Goal: Task Accomplishment & Management: Complete application form

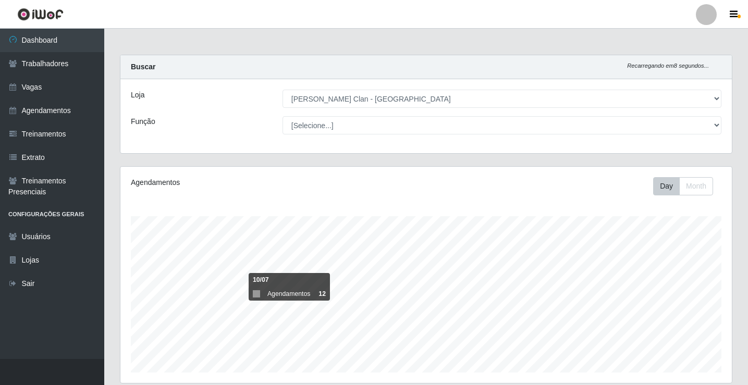
select select "452"
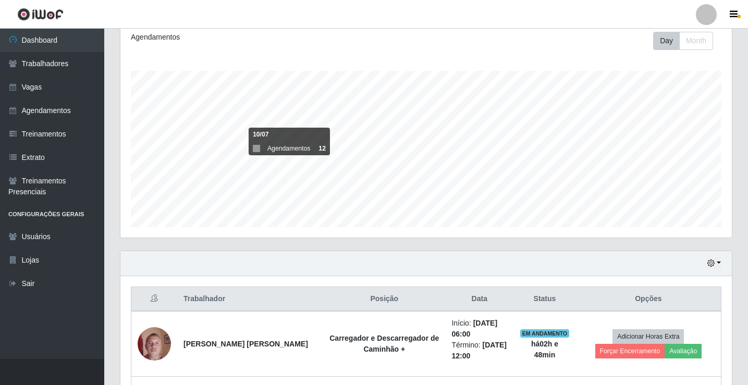
scroll to position [43, 0]
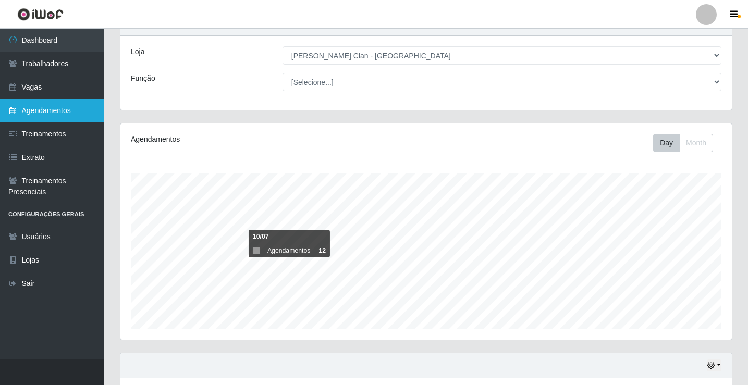
click at [93, 115] on link "Agendamentos" at bounding box center [52, 110] width 104 height 23
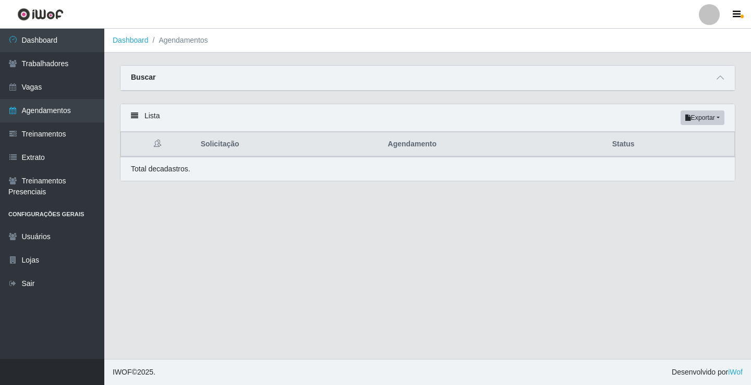
click at [713, 74] on div "Buscar" at bounding box center [427, 78] width 614 height 25
click at [718, 76] on icon at bounding box center [719, 77] width 7 height 7
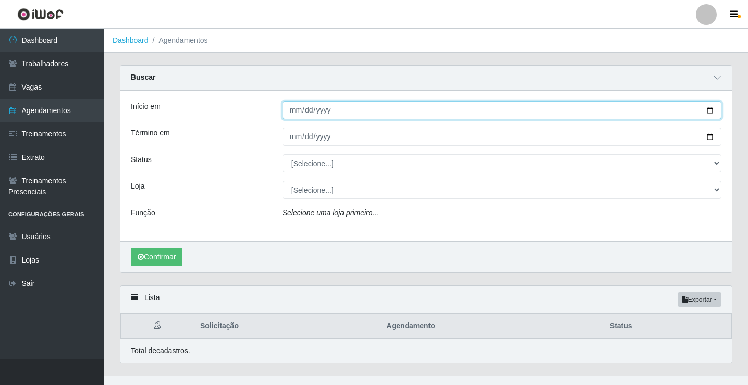
click at [293, 112] on input "Início em" at bounding box center [502, 110] width 439 height 18
type input "[DATE]"
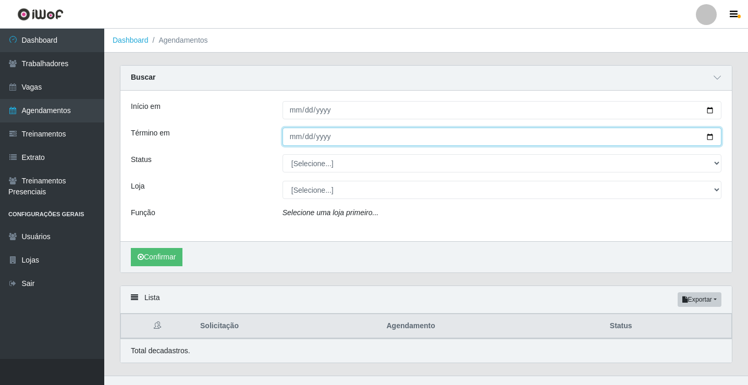
click at [296, 141] on input "Término em" at bounding box center [502, 137] width 439 height 18
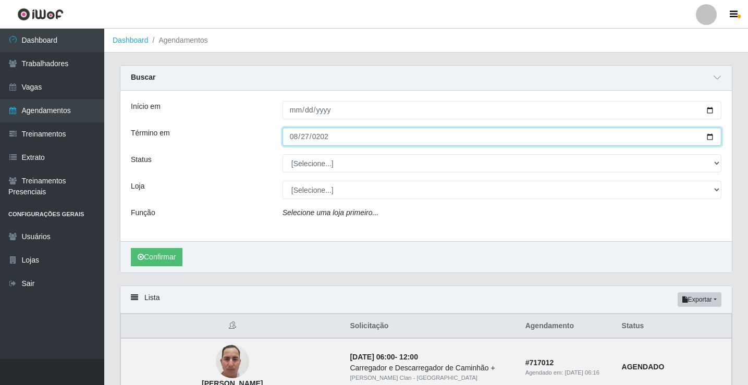
type input "[DATE]"
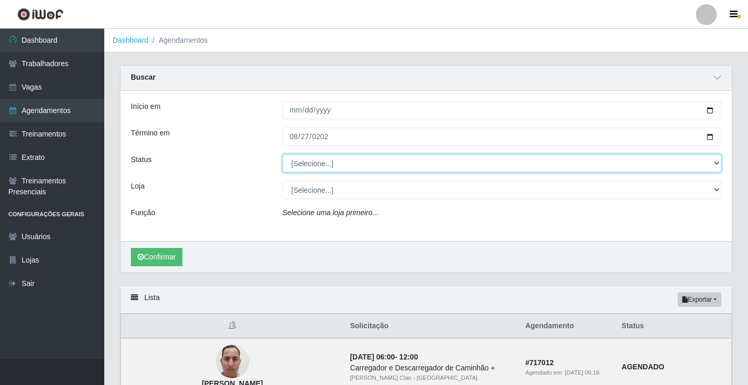
click at [327, 170] on select "[Selecione...] AGENDADO AGUARDANDO LIBERAR EM ANDAMENTO EM REVISÃO FINALIZADO C…" at bounding box center [502, 163] width 439 height 18
select select "AGENDADO"
click at [283, 155] on select "[Selecione...] AGENDADO AGUARDANDO LIBERAR EM ANDAMENTO EM REVISÃO FINALIZADO C…" at bounding box center [502, 163] width 439 height 18
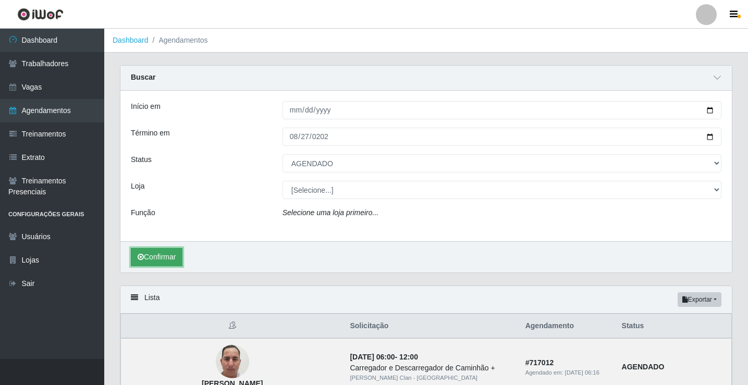
click at [156, 263] on button "Confirmar" at bounding box center [157, 257] width 52 height 18
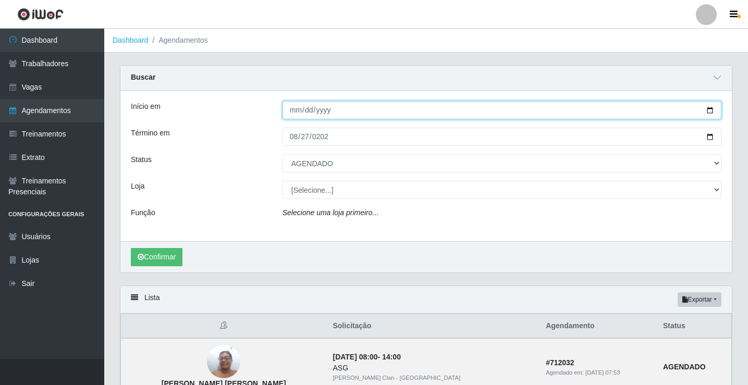
click at [298, 114] on input "[DATE]" at bounding box center [502, 110] width 439 height 18
type input "[DATE]"
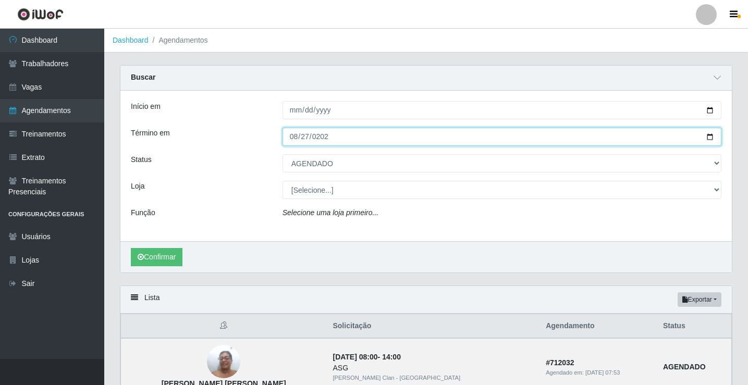
click at [298, 140] on input "[DATE]" at bounding box center [502, 137] width 439 height 18
type input "[DATE]"
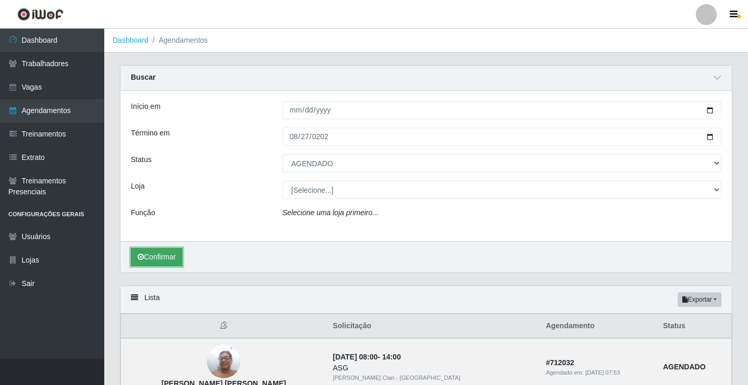
click at [182, 259] on button "Confirmar" at bounding box center [157, 257] width 52 height 18
